Goal: Task Accomplishment & Management: Manage account settings

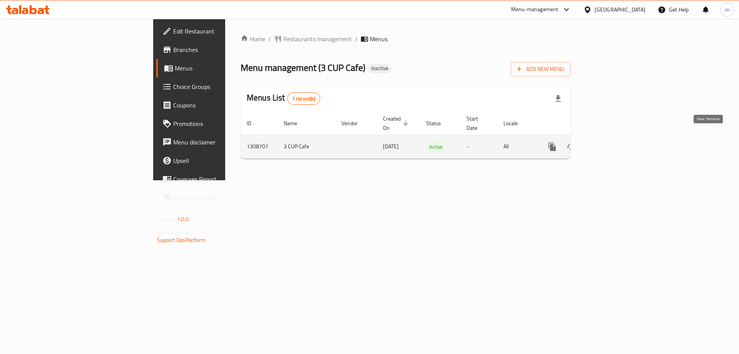
click at [617, 141] on link "enhanced table" at bounding box center [608, 146] width 18 height 18
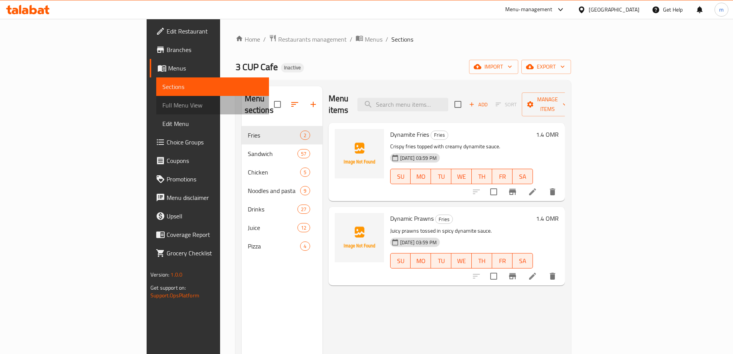
click at [162, 107] on span "Full Menu View" at bounding box center [212, 104] width 100 height 9
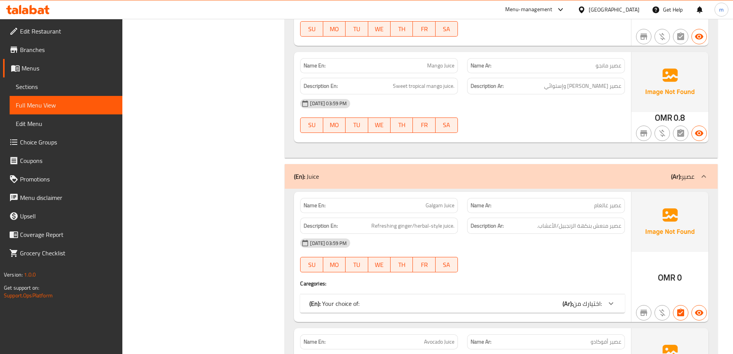
click at [576, 298] on span "اختيارك من:" at bounding box center [587, 304] width 29 height 12
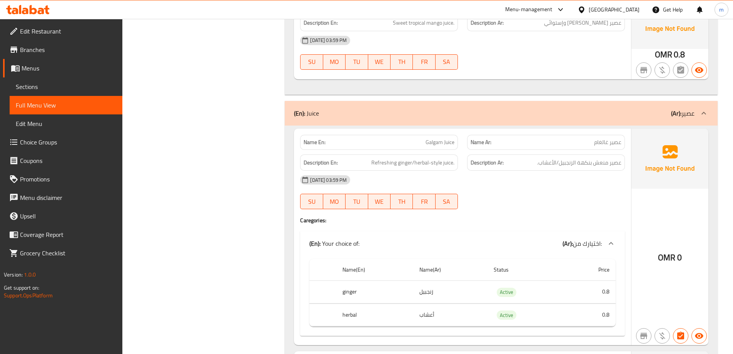
scroll to position [10005, 0]
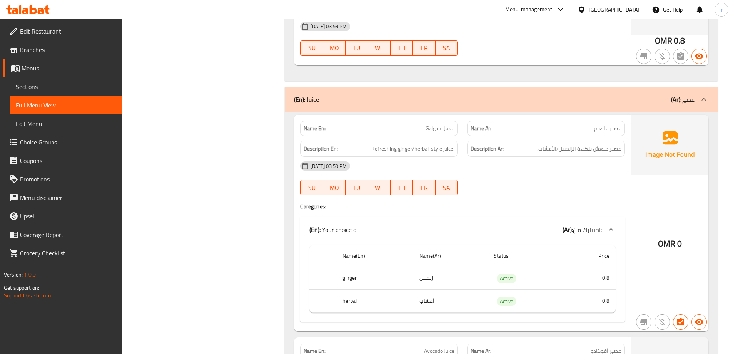
click at [534, 141] on div "Description Ar: عصير منعش بنكهة الزنجبيل/الأعشاب." at bounding box center [546, 149] width 158 height 17
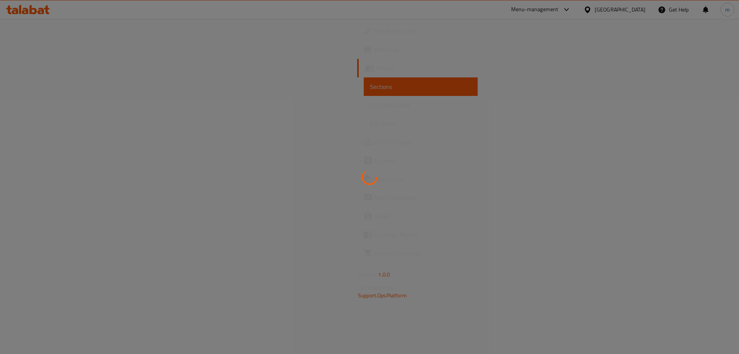
click at [450, 89] on div at bounding box center [369, 177] width 739 height 354
click at [642, 96] on div at bounding box center [369, 177] width 739 height 354
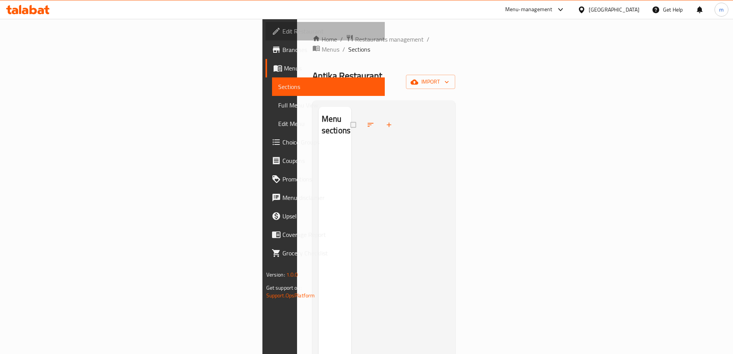
click at [283, 35] on span "Edit Restaurant" at bounding box center [331, 31] width 96 height 9
